Goal: Navigation & Orientation: Find specific page/section

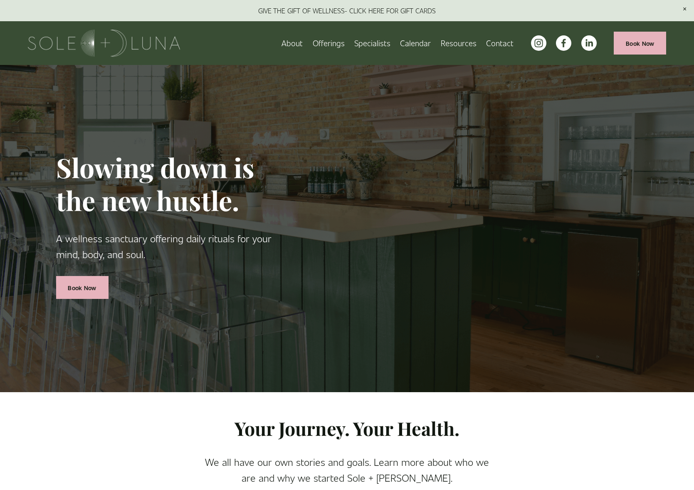
click at [422, 42] on link "Calendar" at bounding box center [415, 43] width 31 height 15
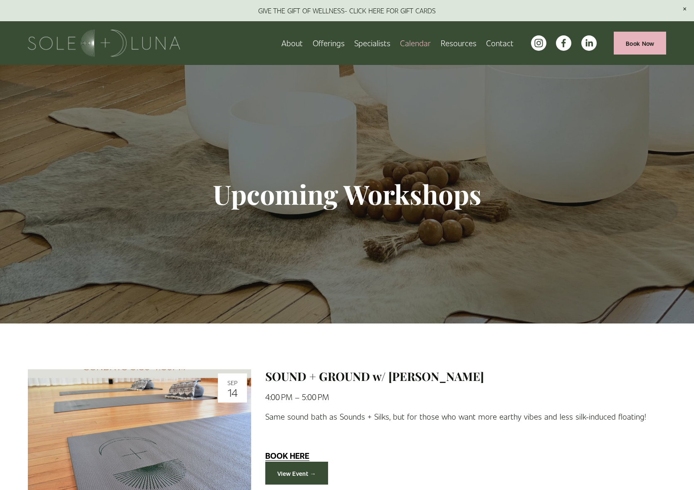
click at [377, 44] on link "Specialists" at bounding box center [372, 43] width 36 height 15
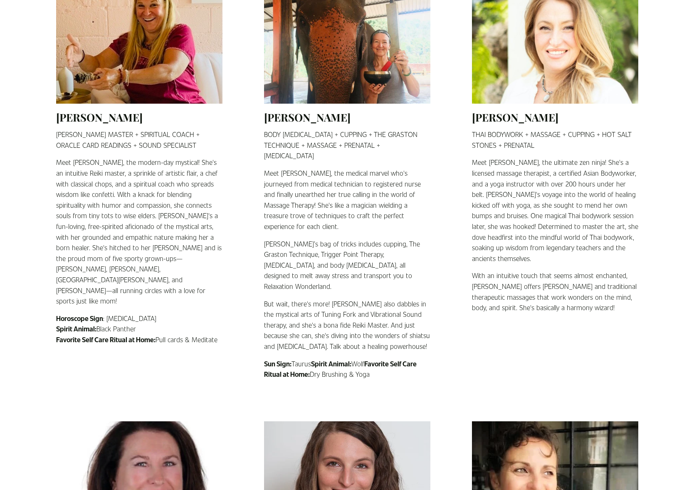
scroll to position [249, 0]
